Goal: Task Accomplishment & Management: Manage account settings

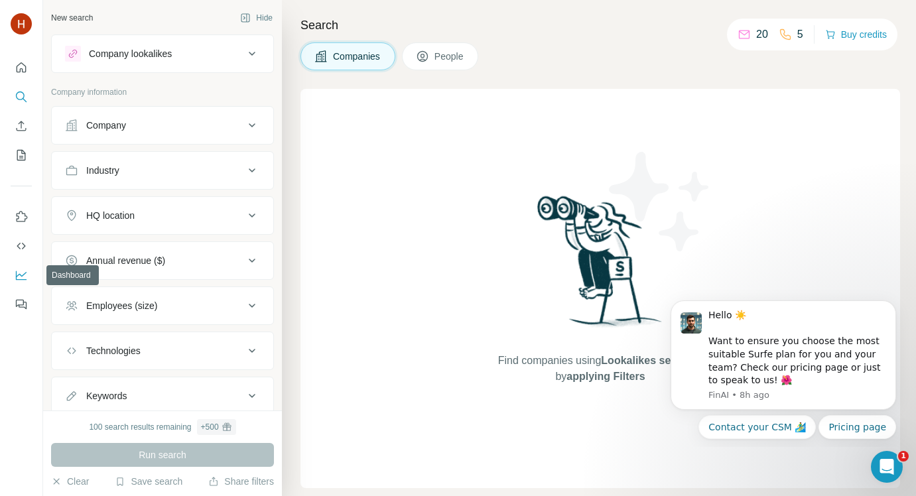
click at [19, 275] on icon "Dashboard" at bounding box center [21, 275] width 13 height 13
click at [239, 17] on button "Hide" at bounding box center [256, 18] width 51 height 20
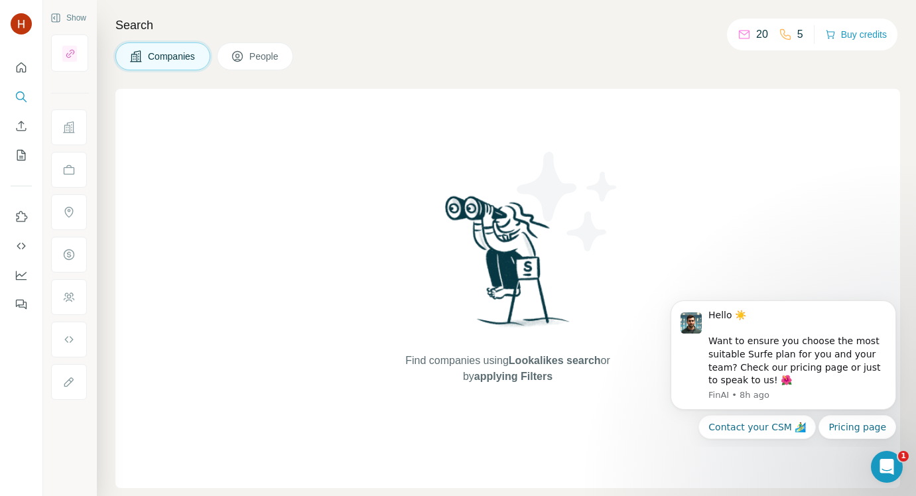
click at [278, 60] on span "People" at bounding box center [264, 56] width 31 height 13
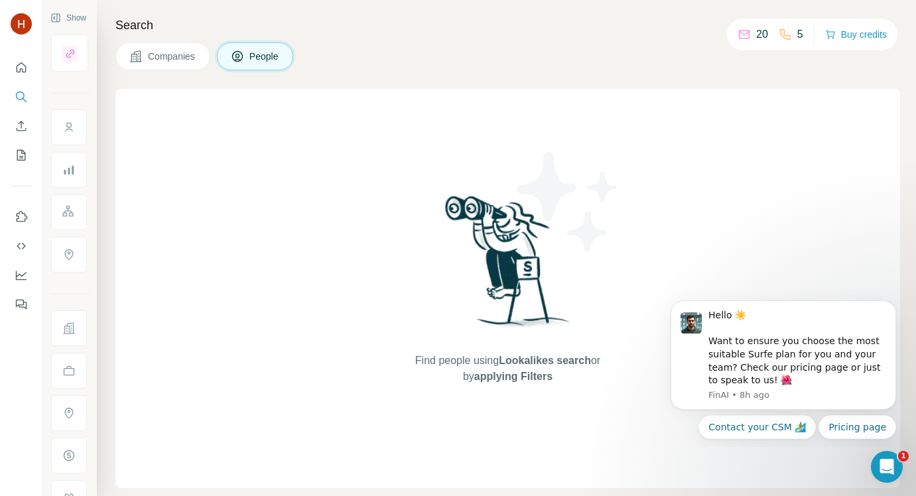
click at [162, 58] on span "Companies" at bounding box center [172, 56] width 48 height 13
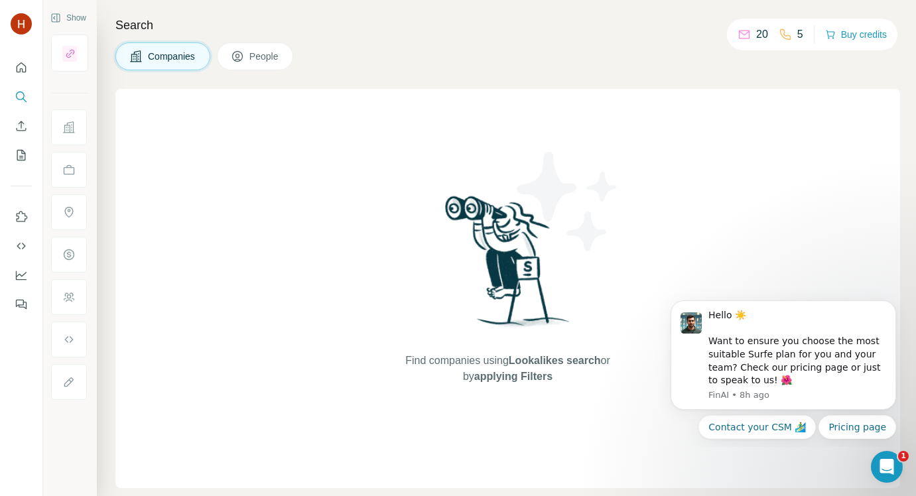
click at [275, 66] on button "People" at bounding box center [255, 56] width 77 height 28
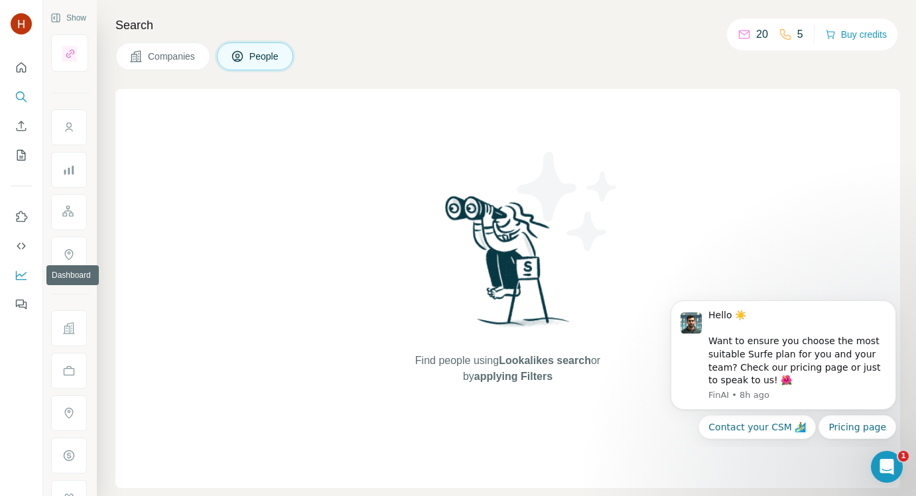
click at [16, 274] on icon "Dashboard" at bounding box center [21, 275] width 11 height 9
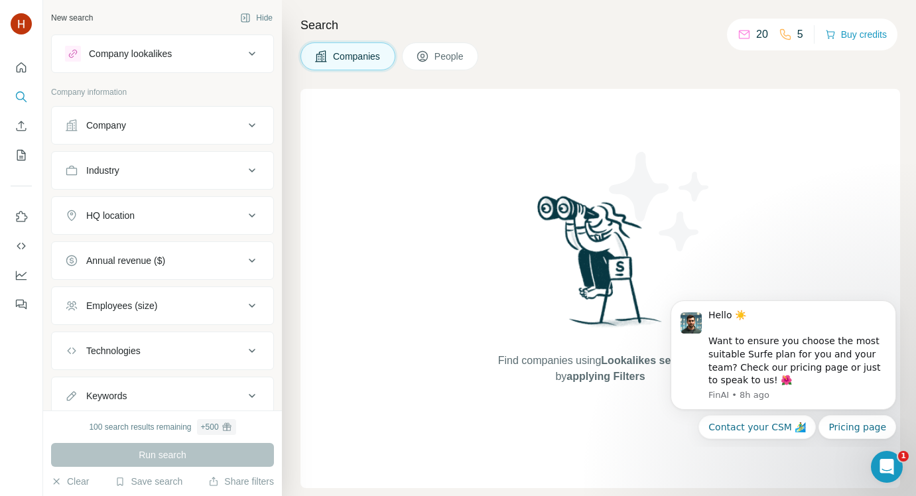
click at [748, 38] on div "20" at bounding box center [752, 35] width 31 height 16
click at [756, 36] on p "20" at bounding box center [762, 35] width 12 height 16
click at [449, 49] on button "People" at bounding box center [440, 56] width 77 height 28
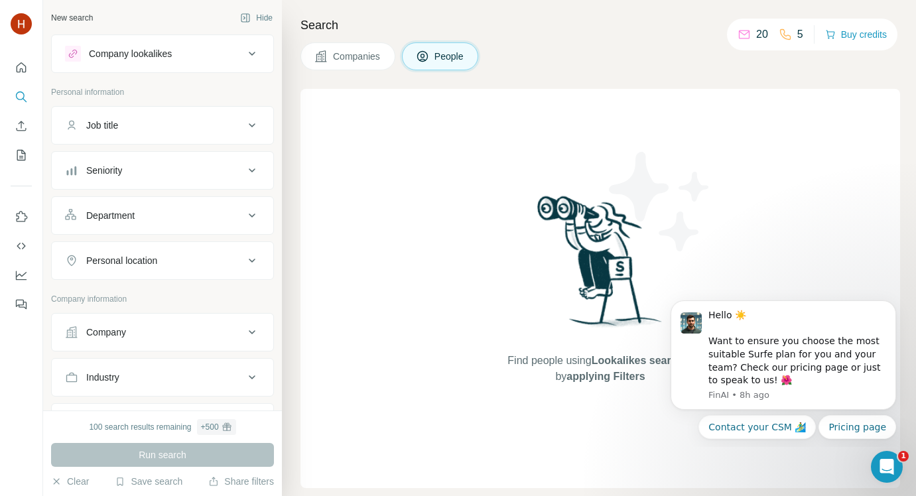
click at [332, 62] on button "Companies" at bounding box center [347, 56] width 95 height 28
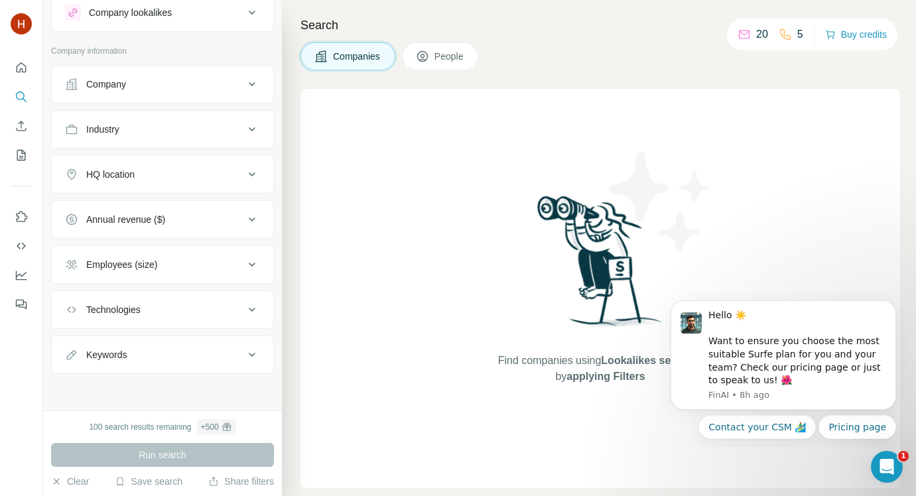
scroll to position [42, 0]
click at [19, 277] on icon "Dashboard" at bounding box center [21, 275] width 13 height 13
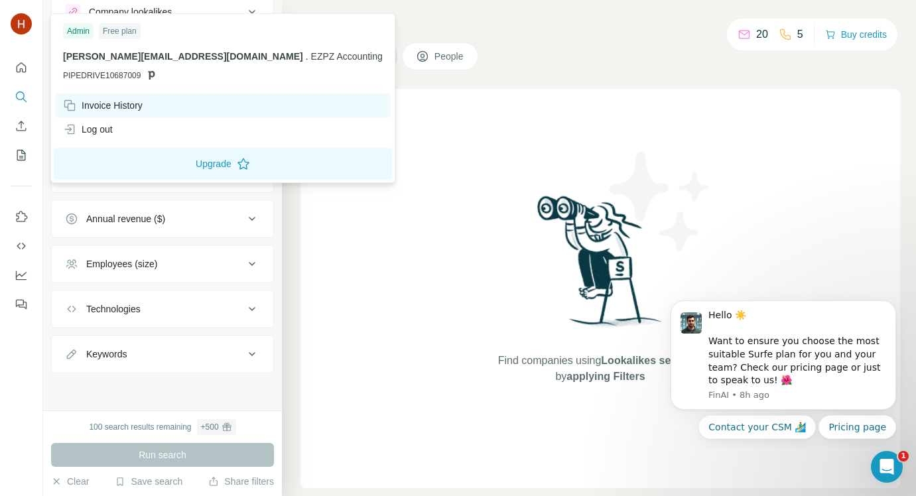
click at [107, 101] on div "Invoice History" at bounding box center [103, 105] width 80 height 13
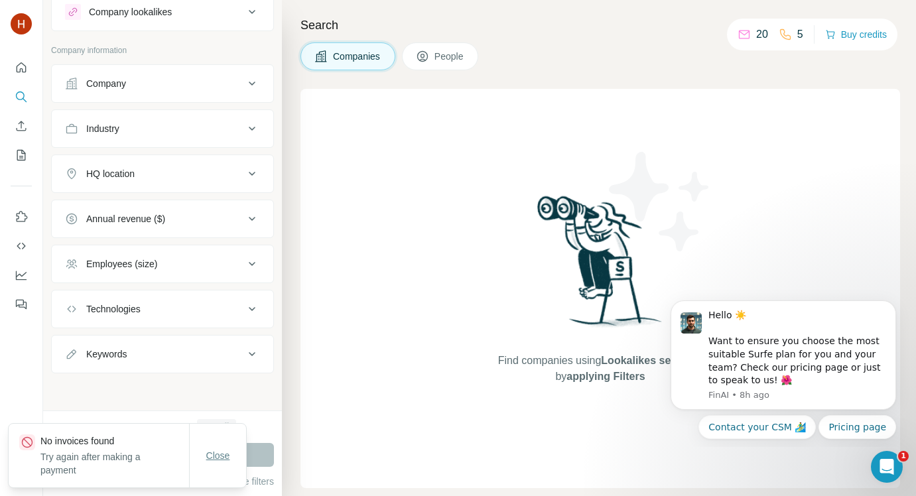
click at [220, 461] on span "Close" at bounding box center [218, 455] width 24 height 13
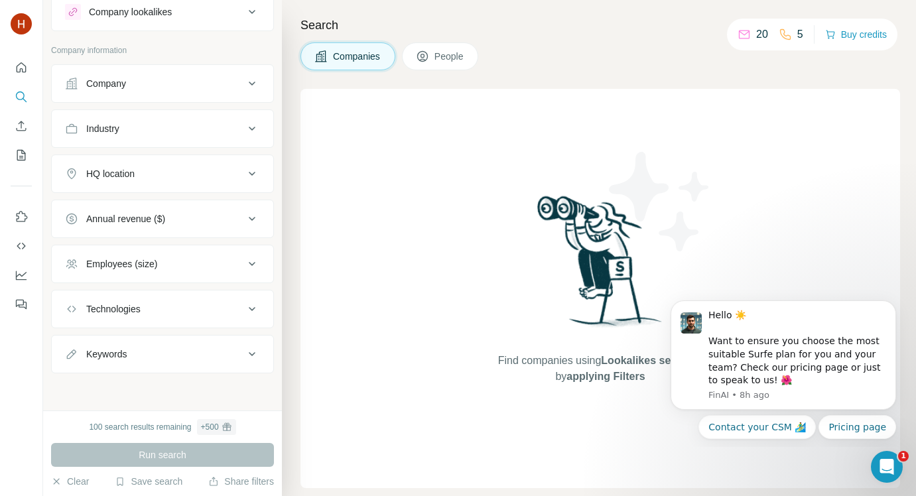
click at [150, 16] on div "Company lookalikes" at bounding box center [130, 11] width 83 height 13
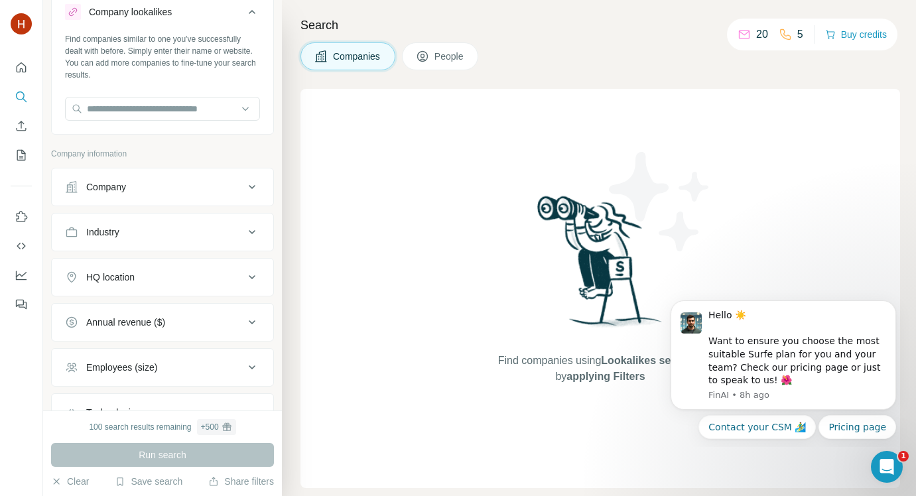
click at [150, 16] on div "Company lookalikes" at bounding box center [130, 11] width 83 height 13
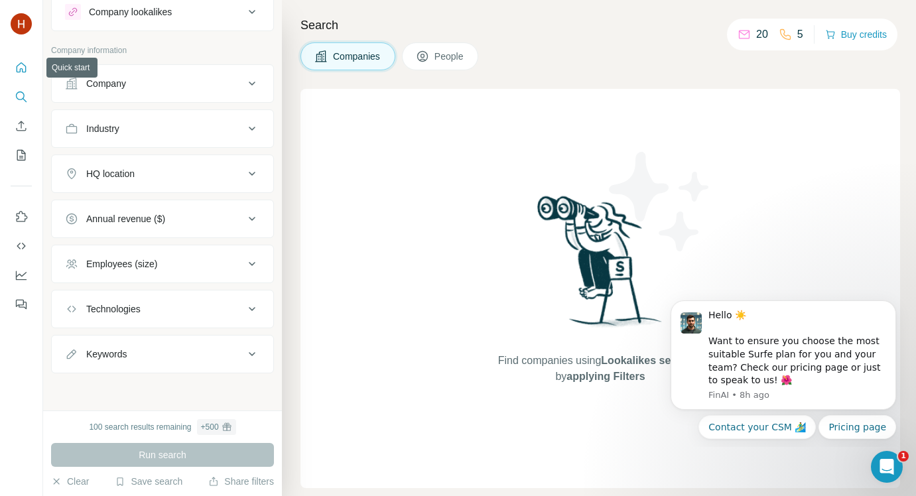
click at [23, 74] on button "Quick start" at bounding box center [21, 68] width 21 height 24
click at [22, 71] on icon "Quick start" at bounding box center [22, 67] width 10 height 10
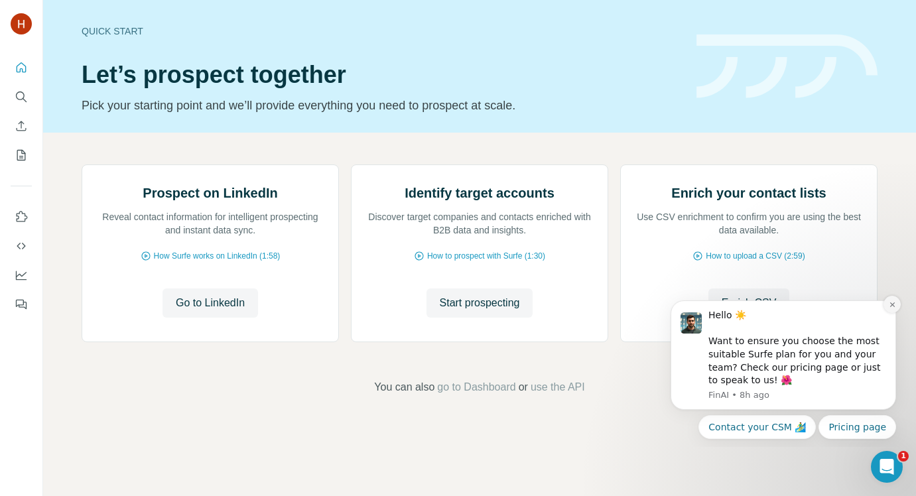
click at [893, 305] on icon "Dismiss notification" at bounding box center [891, 304] width 5 height 5
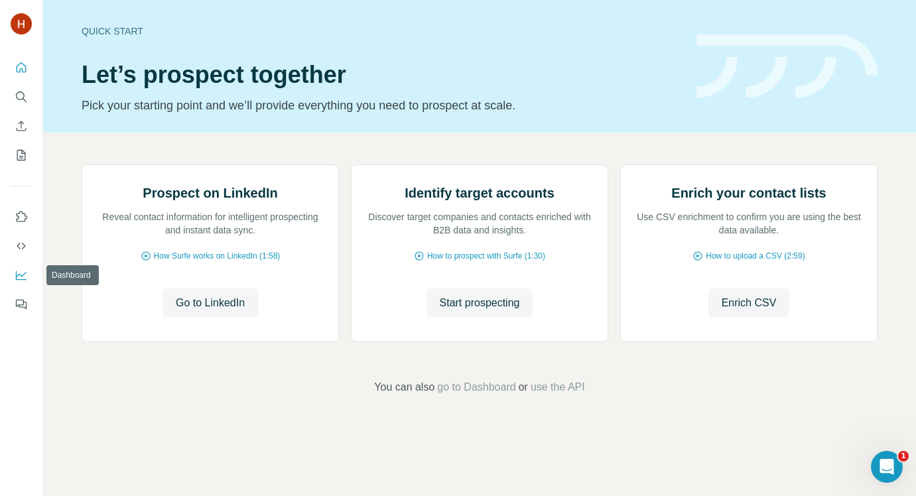
click at [19, 274] on icon "Dashboard" at bounding box center [21, 274] width 11 height 5
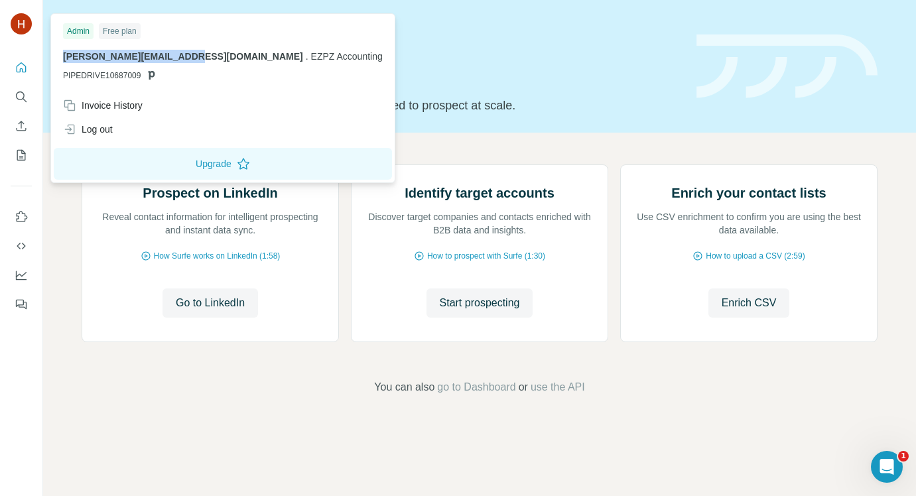
drag, startPoint x: 64, startPoint y: 57, endPoint x: 188, endPoint y: 56, distance: 124.0
click at [188, 56] on span "[PERSON_NAME][EMAIL_ADDRESS][DOMAIN_NAME]" at bounding box center [183, 56] width 240 height 11
drag, startPoint x: 198, startPoint y: 56, endPoint x: 284, endPoint y: 50, distance: 85.7
click at [284, 50] on div "Admin Free plan peter@ezpzaccounting.com . EZPZ Accounting PIPEDRIVE10687009 In…" at bounding box center [222, 98] width 345 height 170
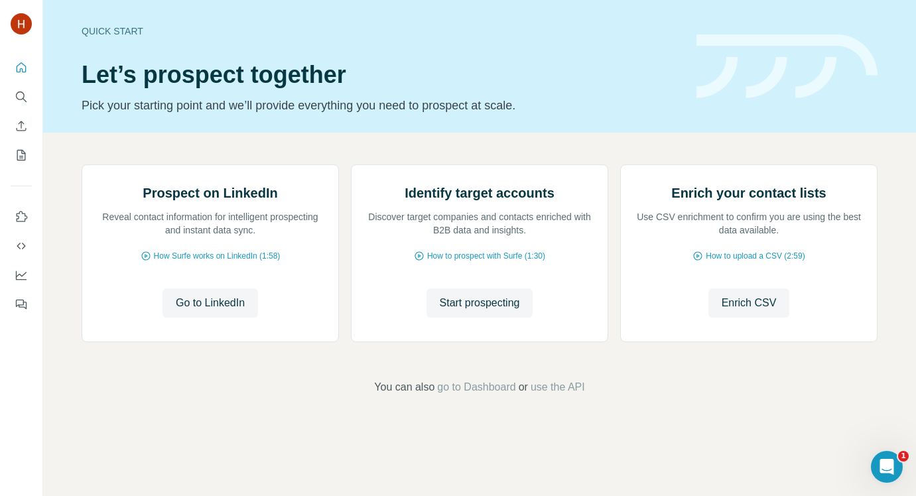
copy span "EZPZ Accounting"
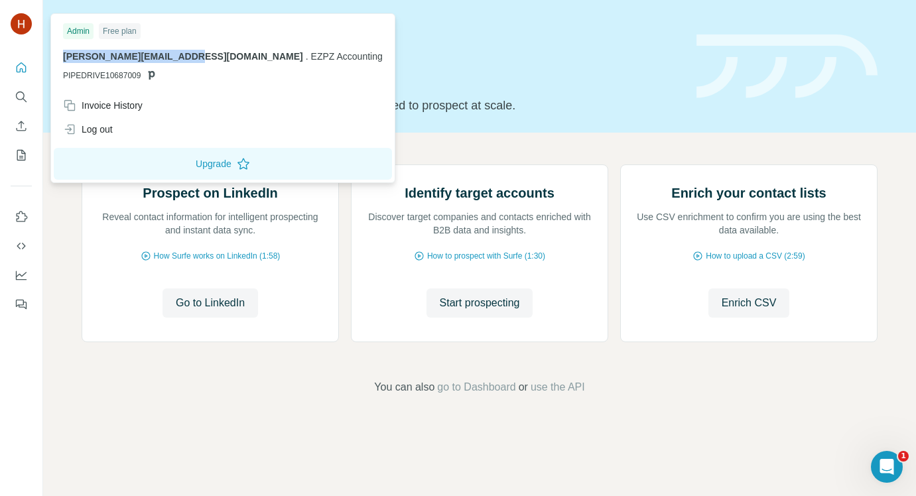
drag, startPoint x: 64, startPoint y: 57, endPoint x: 187, endPoint y: 56, distance: 122.7
click at [187, 56] on span "[PERSON_NAME][EMAIL_ADDRESS][DOMAIN_NAME]" at bounding box center [183, 56] width 240 height 11
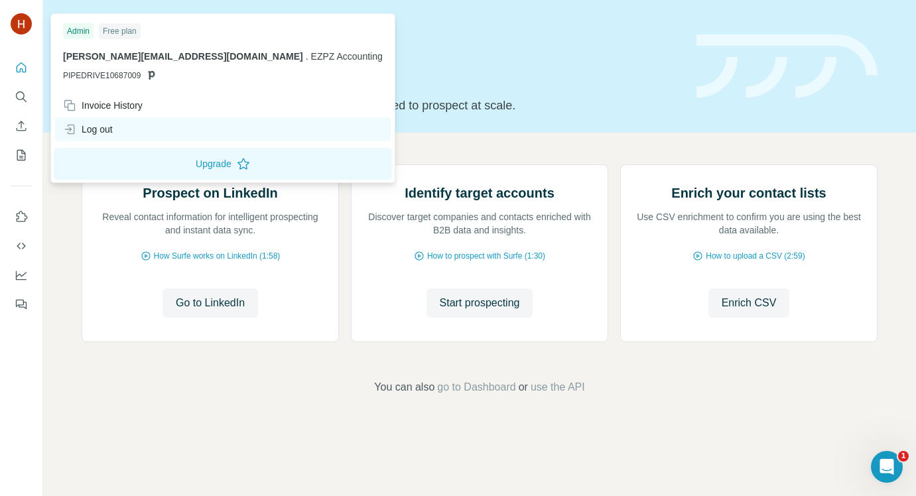
click at [105, 125] on div "Log out" at bounding box center [88, 129] width 50 height 13
